Goal: Information Seeking & Learning: Learn about a topic

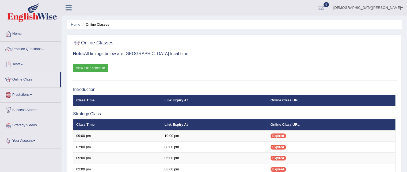
click at [24, 61] on link "Tests" at bounding box center [30, 63] width 61 height 13
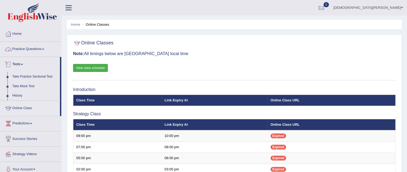
click at [21, 51] on link "Practice Questions" at bounding box center [30, 48] width 61 height 13
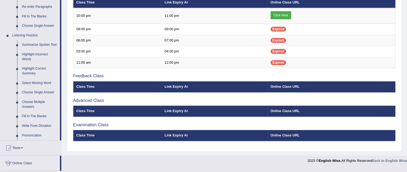
scroll to position [202, 0]
click at [44, 43] on link "Summarize Spoken Text" at bounding box center [40, 45] width 40 height 10
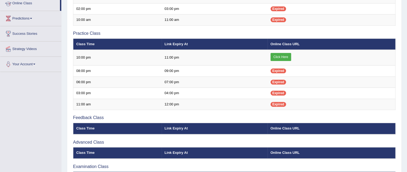
scroll to position [68, 0]
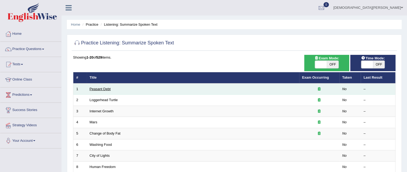
click at [102, 88] on link "Peasant Debt" at bounding box center [100, 89] width 21 height 4
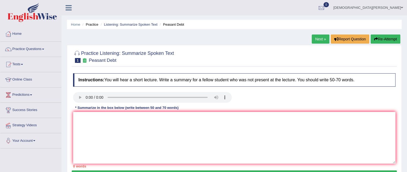
scroll to position [1, 0]
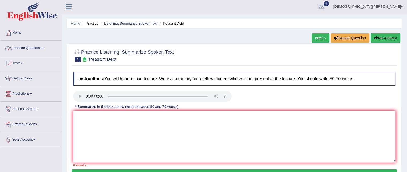
click at [32, 46] on link "Practice Questions" at bounding box center [30, 47] width 61 height 13
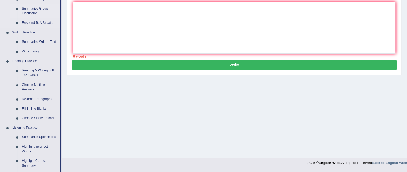
scroll to position [120, 0]
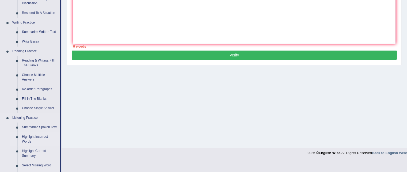
click at [26, 137] on link "Highlight Incorrect Words" at bounding box center [40, 139] width 40 height 14
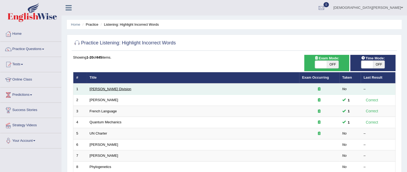
click at [98, 90] on link "Ward Division" at bounding box center [111, 89] width 42 height 4
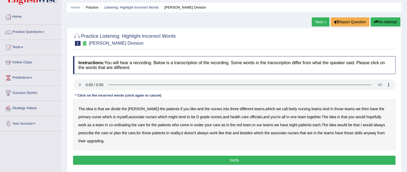
scroll to position [18, 0]
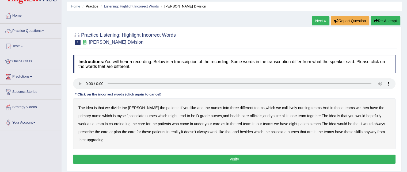
click at [289, 106] on b "lively" at bounding box center [293, 108] width 8 height 4
click at [168, 116] on b "might" at bounding box center [172, 116] width 9 height 4
click at [250, 115] on b "officials" at bounding box center [256, 116] width 12 height 4
click at [374, 123] on b "always" at bounding box center [380, 124] width 12 height 4
click at [272, 132] on b "associate" at bounding box center [279, 132] width 16 height 4
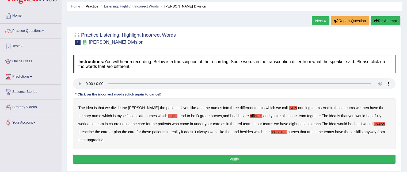
click at [88, 139] on b "upgrading" at bounding box center [95, 140] width 17 height 4
click at [271, 130] on b "associate" at bounding box center [279, 132] width 16 height 4
click at [242, 156] on button "Verify" at bounding box center [234, 159] width 323 height 9
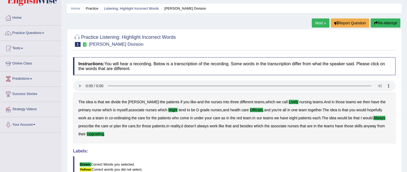
scroll to position [0, 0]
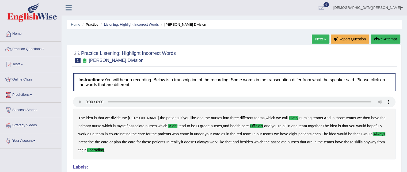
click at [319, 38] on link "Next »" at bounding box center [321, 39] width 18 height 9
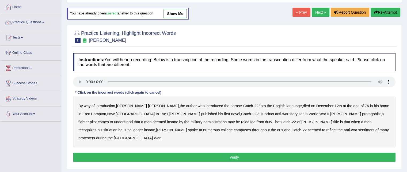
scroll to position [27, 0]
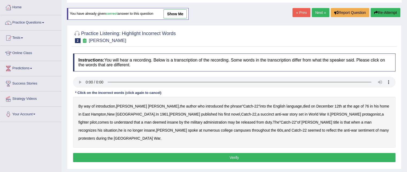
click at [260, 112] on b "succinct" at bounding box center [267, 114] width 14 height 4
click at [203, 122] on b "administration" at bounding box center [214, 122] width 23 height 4
click at [97, 128] on b "recognizes" at bounding box center [87, 130] width 18 height 4
click at [117, 128] on b "situation" at bounding box center [110, 130] width 14 height 4
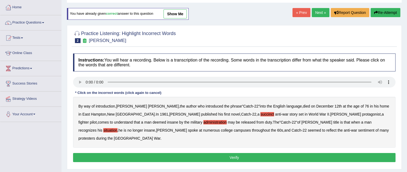
click at [326, 129] on b "reflect" at bounding box center [331, 130] width 10 height 4
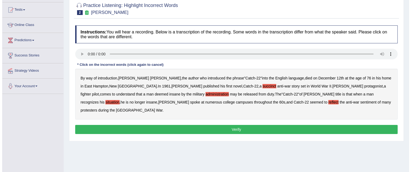
scroll to position [56, 0]
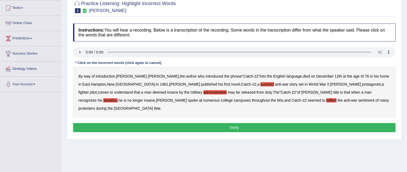
click at [246, 123] on button "Verify" at bounding box center [234, 127] width 323 height 9
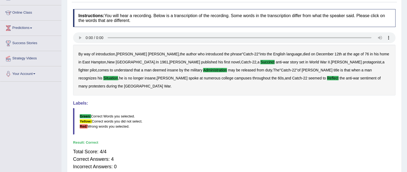
scroll to position [0, 0]
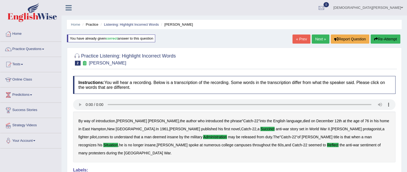
click at [321, 39] on link "Next »" at bounding box center [321, 39] width 18 height 9
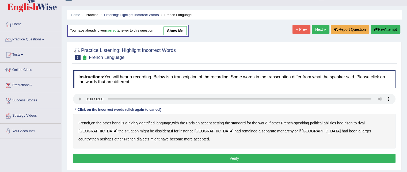
scroll to position [10, 0]
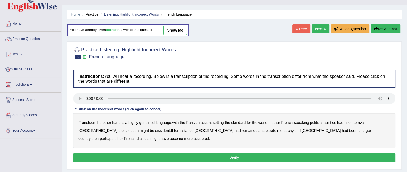
click at [155, 121] on b "gentrified" at bounding box center [147, 122] width 16 height 4
click at [334, 121] on b "abilities" at bounding box center [330, 122] width 13 height 4
click at [155, 130] on b "dissident" at bounding box center [162, 130] width 15 height 4
click at [277, 130] on b "monarchy" at bounding box center [285, 130] width 16 height 4
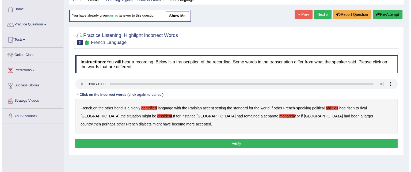
scroll to position [28, 0]
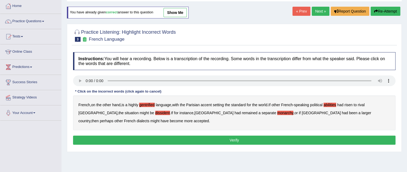
click at [297, 139] on button "Verify" at bounding box center [234, 140] width 323 height 9
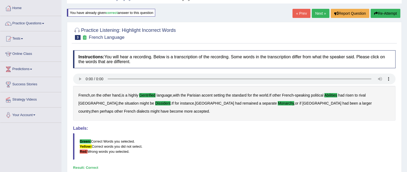
scroll to position [0, 0]
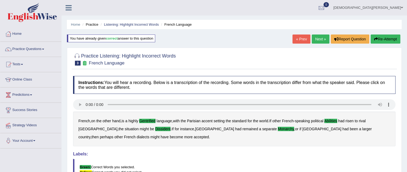
click at [319, 36] on link "Next »" at bounding box center [321, 39] width 18 height 9
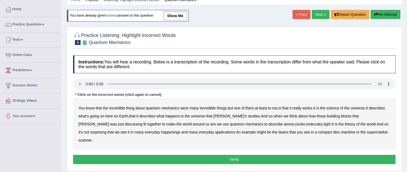
scroll to position [27, 0]
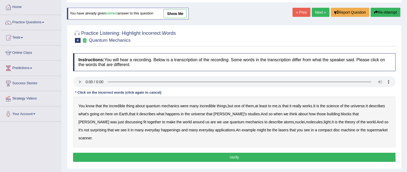
click at [335, 105] on b "science" at bounding box center [333, 106] width 13 height 4
click at [142, 120] on b "discussing" at bounding box center [133, 122] width 17 height 4
click at [161, 128] on b "happenings" at bounding box center [170, 130] width 19 height 4
click at [341, 128] on b "machine" at bounding box center [348, 130] width 14 height 4
click at [268, 153] on button "Verify" at bounding box center [234, 157] width 323 height 9
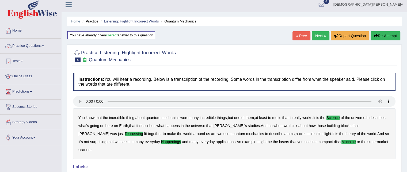
scroll to position [0, 0]
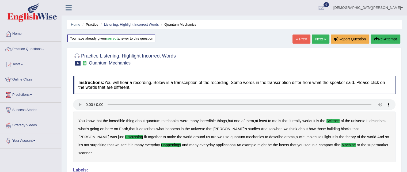
click at [321, 43] on link "Next »" at bounding box center [321, 39] width 18 height 9
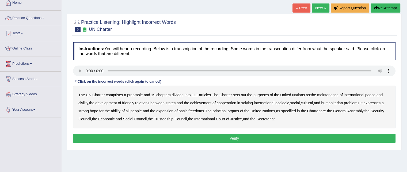
click at [244, 95] on b "out" at bounding box center [243, 95] width 5 height 4
click at [84, 102] on b "civility" at bounding box center [83, 103] width 10 height 4
click at [289, 103] on b "ecologic" at bounding box center [282, 103] width 14 height 4
click at [118, 109] on b "ability" at bounding box center [116, 111] width 10 height 4
click at [261, 138] on button "Verify" at bounding box center [234, 138] width 323 height 9
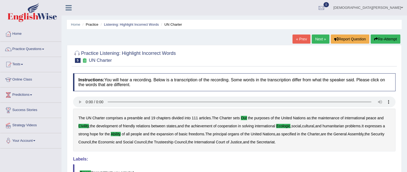
click at [313, 39] on link "Next »" at bounding box center [321, 39] width 18 height 9
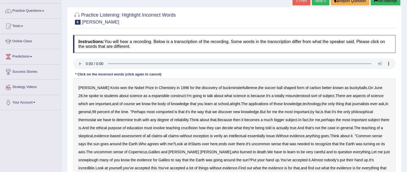
scroll to position [39, 0]
click at [152, 95] on b "expansible" at bounding box center [161, 95] width 18 height 4
click at [166, 109] on b "comported" at bounding box center [165, 111] width 18 height 4
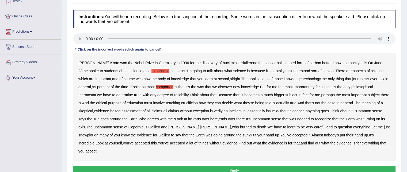
scroll to position [63, 0]
click at [198, 102] on b "crucifixion" at bounding box center [189, 103] width 17 height 4
click at [223, 110] on b "verily" at bounding box center [218, 111] width 9 height 4
click at [265, 112] on b "essentially" at bounding box center [256, 111] width 17 height 4
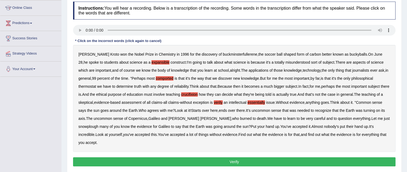
scroll to position [72, 0]
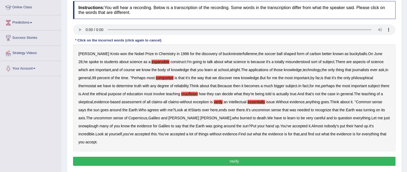
click at [90, 126] on b "snowplough" at bounding box center [88, 126] width 20 height 4
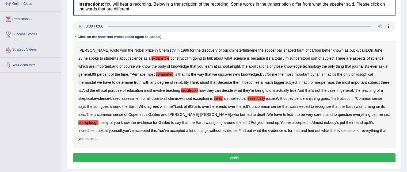
scroll to position [75, 0]
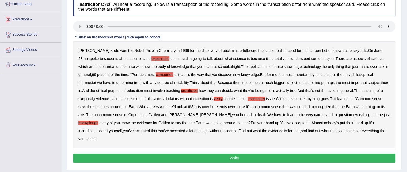
click at [237, 155] on button "Verify" at bounding box center [234, 158] width 323 height 9
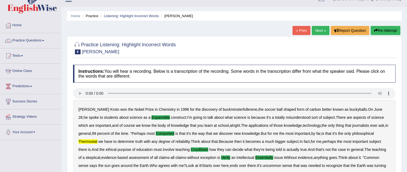
scroll to position [1, 0]
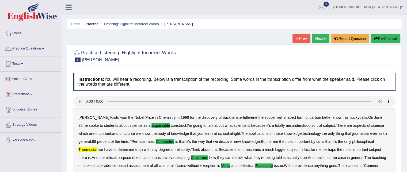
click at [322, 39] on link "Next »" at bounding box center [321, 38] width 18 height 9
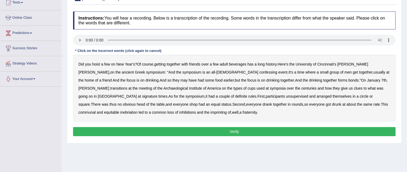
click at [259, 73] on b "confessing" at bounding box center [268, 72] width 18 height 4
click at [127, 86] on b "transitions" at bounding box center [118, 88] width 17 height 4
click at [158, 94] on b "signature" at bounding box center [150, 96] width 16 height 4
click at [286, 96] on b "unsupervised" at bounding box center [297, 96] width 22 height 4
click at [190, 104] on b "shop" at bounding box center [194, 104] width 8 height 4
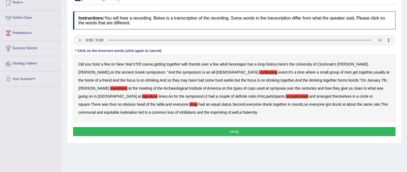
click at [211, 112] on b "imprinting" at bounding box center [219, 112] width 16 height 4
click at [132, 129] on button "Verify" at bounding box center [234, 131] width 323 height 9
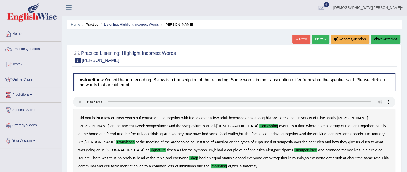
click at [312, 43] on link "Next »" at bounding box center [321, 39] width 18 height 9
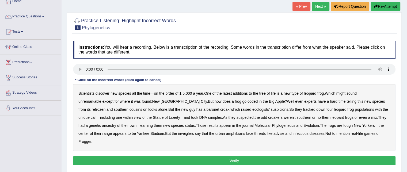
scroll to position [32, 0]
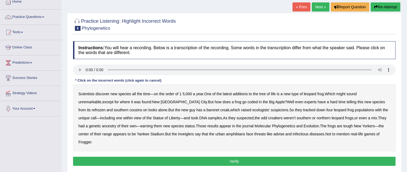
click at [248, 103] on b "coded" at bounding box center [253, 102] width 10 height 4
click at [105, 108] on b "refrozen" at bounding box center [99, 110] width 14 height 4
click at [207, 109] on b "baronet" at bounding box center [213, 110] width 13 height 4
click at [153, 130] on div "Scientists discover new species all the time — on the order of 1 5 , 000 a year…" at bounding box center [234, 118] width 323 height 67
click at [178, 134] on b "inveiglers" at bounding box center [186, 134] width 16 height 4
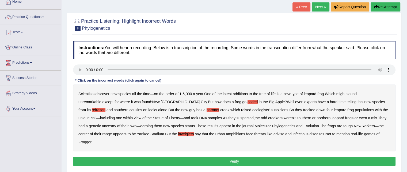
click at [274, 134] on b "advise" at bounding box center [279, 134] width 11 height 4
click at [307, 157] on button "Verify" at bounding box center [234, 161] width 323 height 9
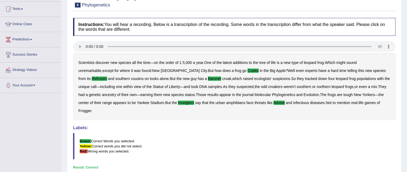
scroll to position [0, 0]
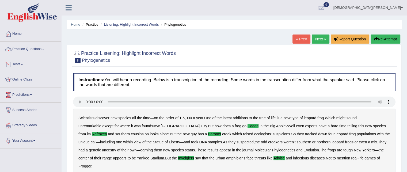
click at [38, 50] on link "Practice Questions" at bounding box center [30, 48] width 61 height 13
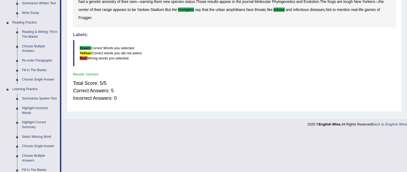
scroll to position [149, 0]
click at [28, 124] on link "Highlight Correct Summary" at bounding box center [40, 125] width 40 height 14
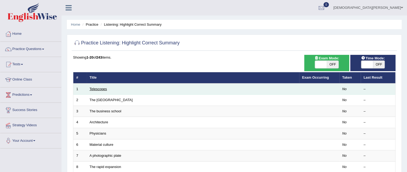
click at [100, 87] on link "Telescopes" at bounding box center [98, 89] width 17 height 4
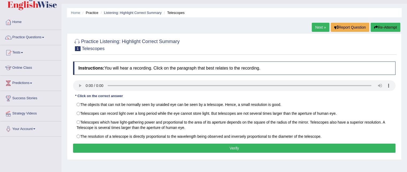
scroll to position [10, 0]
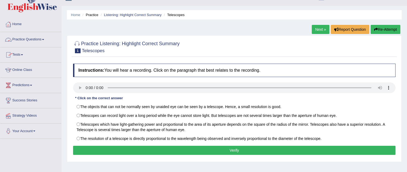
click at [41, 39] on link "Practice Questions" at bounding box center [30, 38] width 61 height 13
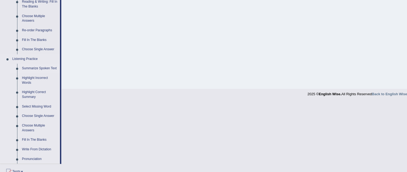
scroll to position [182, 0]
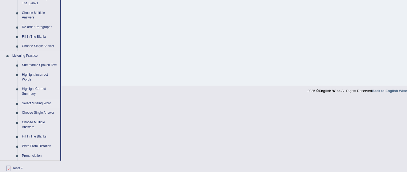
click at [36, 105] on link "Select Missing Word" at bounding box center [40, 104] width 40 height 10
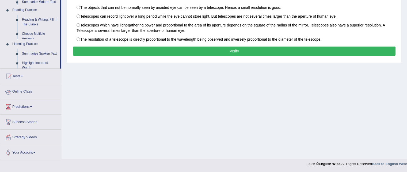
scroll to position [109, 0]
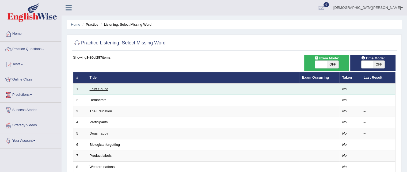
click at [96, 87] on link "Faint Sound" at bounding box center [99, 89] width 19 height 4
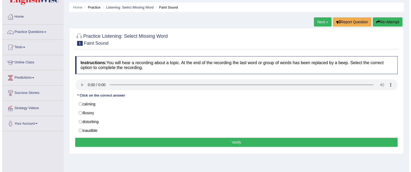
scroll to position [18, 0]
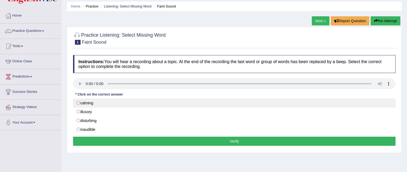
click at [124, 102] on label "calming" at bounding box center [234, 103] width 323 height 9
radio input "true"
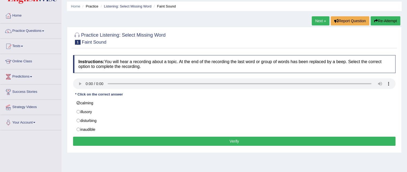
click at [189, 141] on button "Verify" at bounding box center [234, 141] width 323 height 9
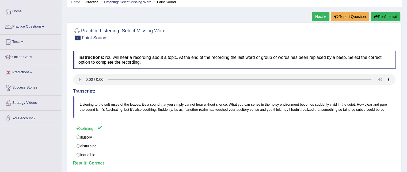
scroll to position [22, 0]
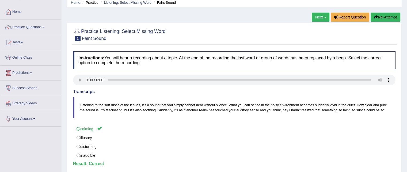
click at [318, 21] on link "Next »" at bounding box center [321, 17] width 18 height 9
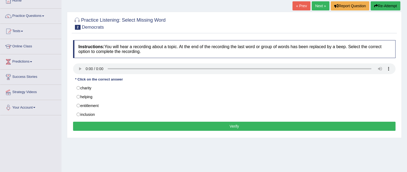
scroll to position [28, 0]
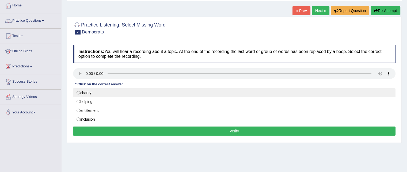
click at [93, 92] on label "charity" at bounding box center [234, 92] width 323 height 9
radio input "true"
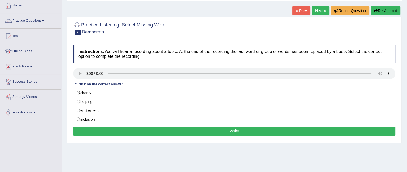
click at [203, 133] on button "Verify" at bounding box center [234, 131] width 323 height 9
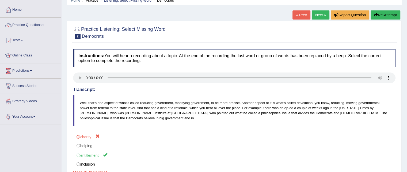
scroll to position [0, 0]
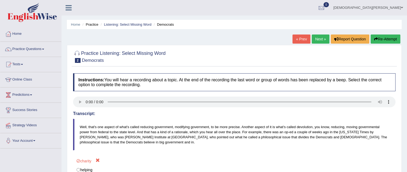
click at [315, 39] on link "Next »" at bounding box center [321, 39] width 18 height 9
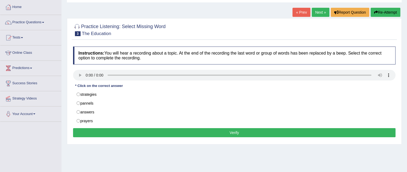
scroll to position [28, 0]
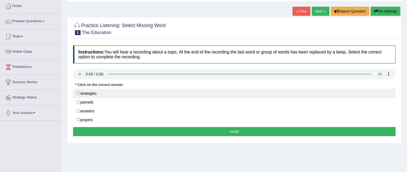
click at [92, 94] on label "strategies" at bounding box center [234, 93] width 323 height 9
radio input "true"
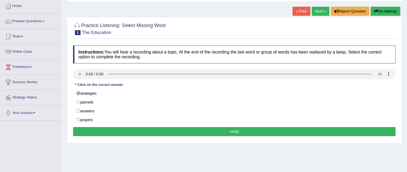
click at [133, 129] on button "Verify" at bounding box center [234, 131] width 323 height 9
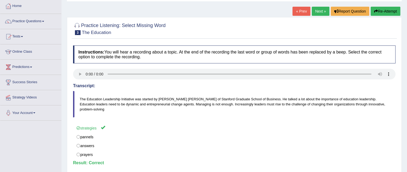
click at [324, 10] on link "Next »" at bounding box center [321, 11] width 18 height 9
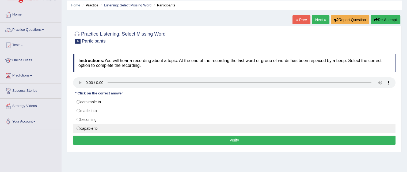
click at [101, 128] on label "capable to" at bounding box center [234, 128] width 323 height 9
radio input "true"
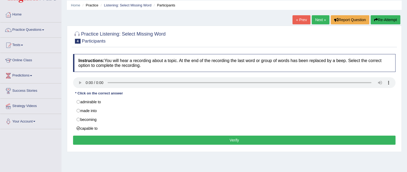
click at [235, 136] on button "Verify" at bounding box center [234, 140] width 323 height 9
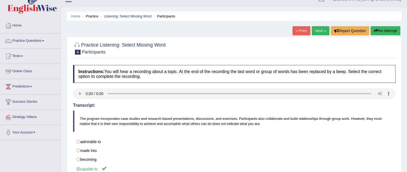
scroll to position [7, 0]
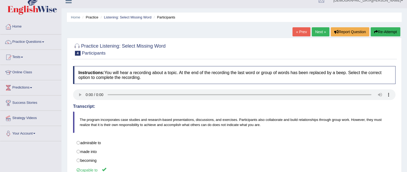
click at [319, 31] on link "Next »" at bounding box center [321, 31] width 18 height 9
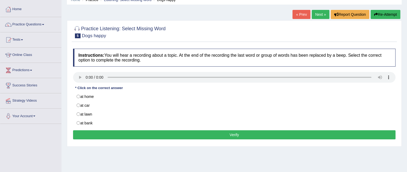
scroll to position [22, 0]
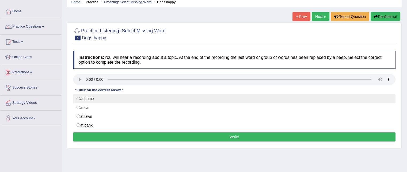
click at [84, 97] on label "at home" at bounding box center [234, 98] width 323 height 9
radio input "true"
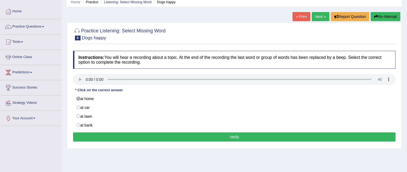
click at [161, 137] on button "Verify" at bounding box center [234, 137] width 323 height 9
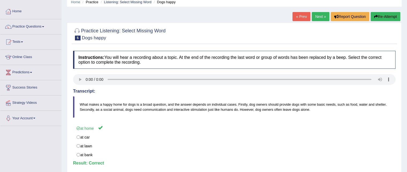
click at [317, 16] on link "Next »" at bounding box center [321, 16] width 18 height 9
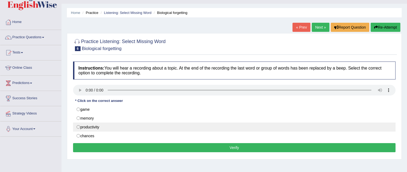
click at [97, 126] on label "productivity" at bounding box center [234, 127] width 323 height 9
radio input "true"
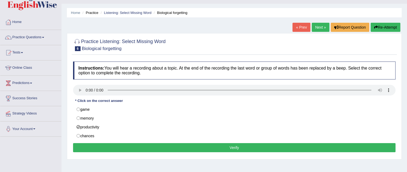
click at [321, 27] on link "Next »" at bounding box center [321, 27] width 18 height 9
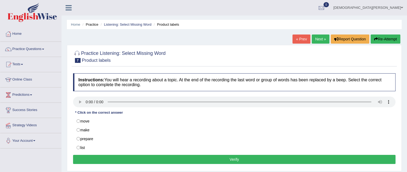
click at [300, 41] on link "« Prev" at bounding box center [302, 39] width 18 height 9
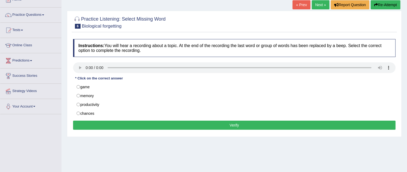
scroll to position [35, 0]
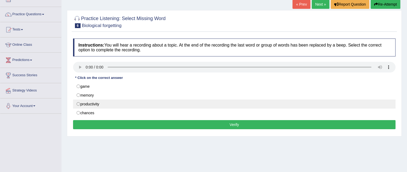
click at [103, 104] on label "productivity" at bounding box center [234, 104] width 323 height 9
radio input "true"
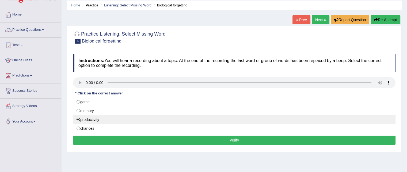
scroll to position [18, 0]
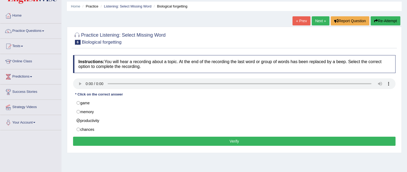
click at [123, 138] on button "Verify" at bounding box center [234, 141] width 323 height 9
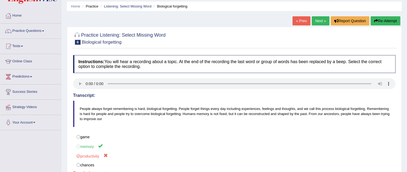
click at [313, 22] on link "Next »" at bounding box center [321, 20] width 18 height 9
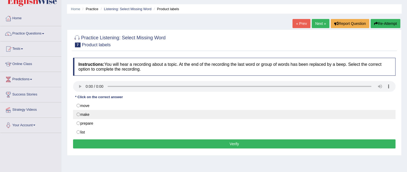
scroll to position [22, 0]
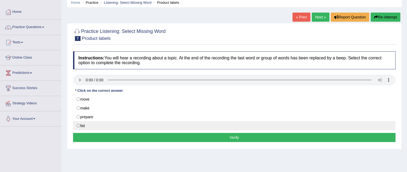
click at [88, 123] on label "list" at bounding box center [234, 125] width 323 height 9
radio input "true"
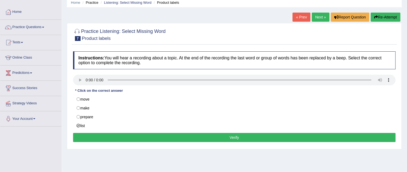
click at [123, 139] on button "Verify" at bounding box center [234, 137] width 323 height 9
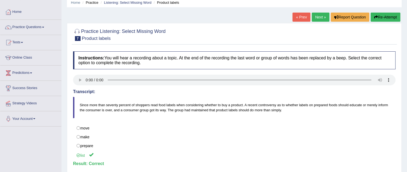
click at [312, 17] on link "Next »" at bounding box center [321, 17] width 18 height 9
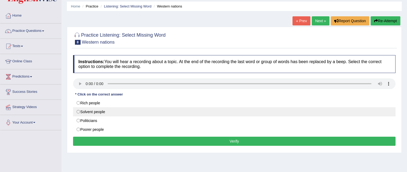
scroll to position [24, 0]
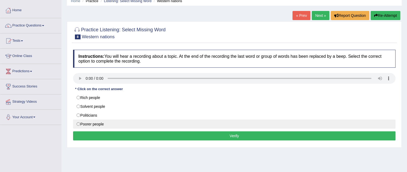
click at [95, 126] on label "Poorer people" at bounding box center [234, 124] width 323 height 9
radio input "true"
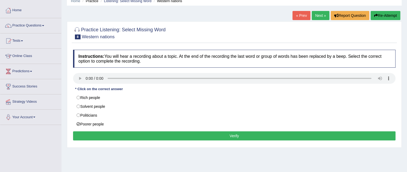
click at [126, 141] on div "Instructions: You will hear a recording about a topic. At the end of the record…" at bounding box center [234, 96] width 325 height 98
click at [131, 138] on button "Verify" at bounding box center [234, 135] width 323 height 9
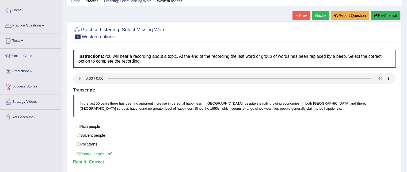
click at [316, 15] on link "Next »" at bounding box center [321, 15] width 18 height 9
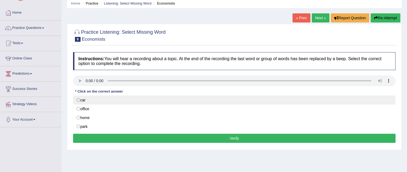
scroll to position [22, 0]
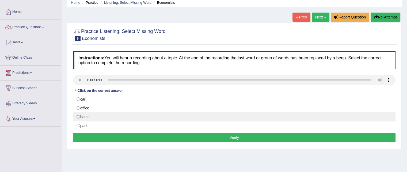
click at [101, 118] on label "home" at bounding box center [234, 116] width 323 height 9
radio input "true"
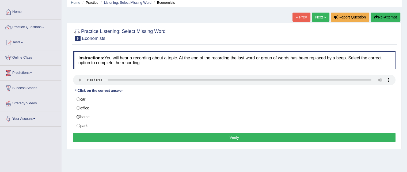
click at [115, 138] on button "Verify" at bounding box center [234, 137] width 323 height 9
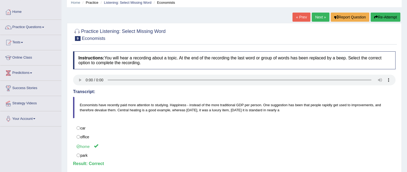
click at [319, 19] on link "Next »" at bounding box center [321, 17] width 18 height 9
